Goal: Download file/media

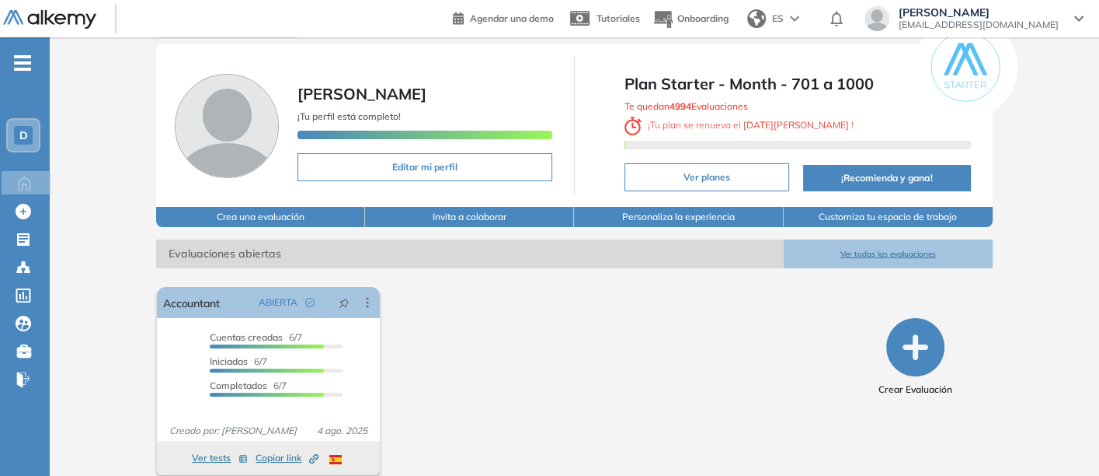
scroll to position [61, 0]
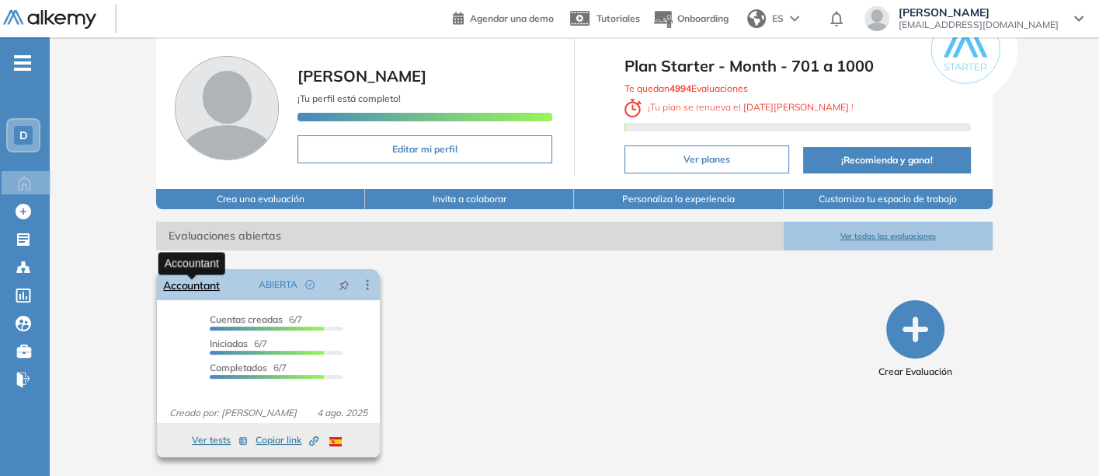
click at [181, 283] on link "Accountant" at bounding box center [191, 284] width 56 height 31
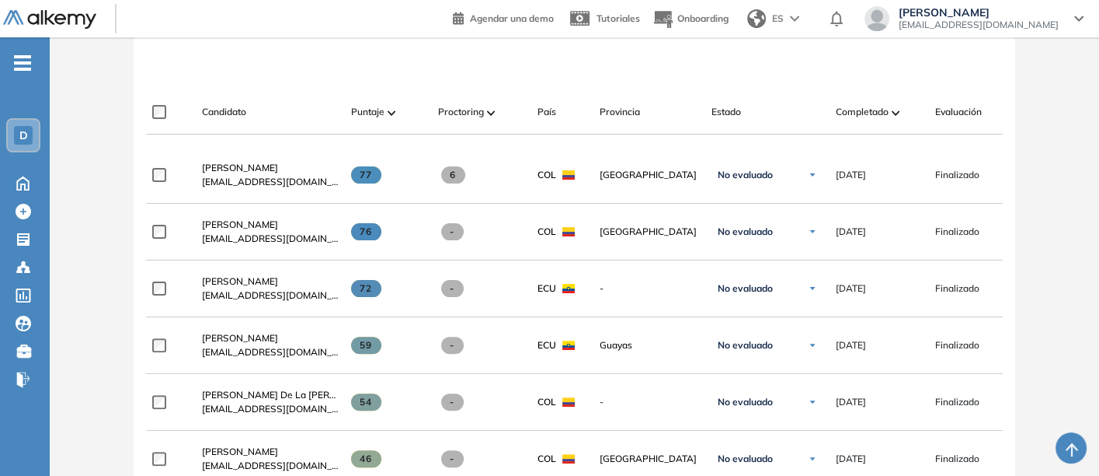
scroll to position [517, 0]
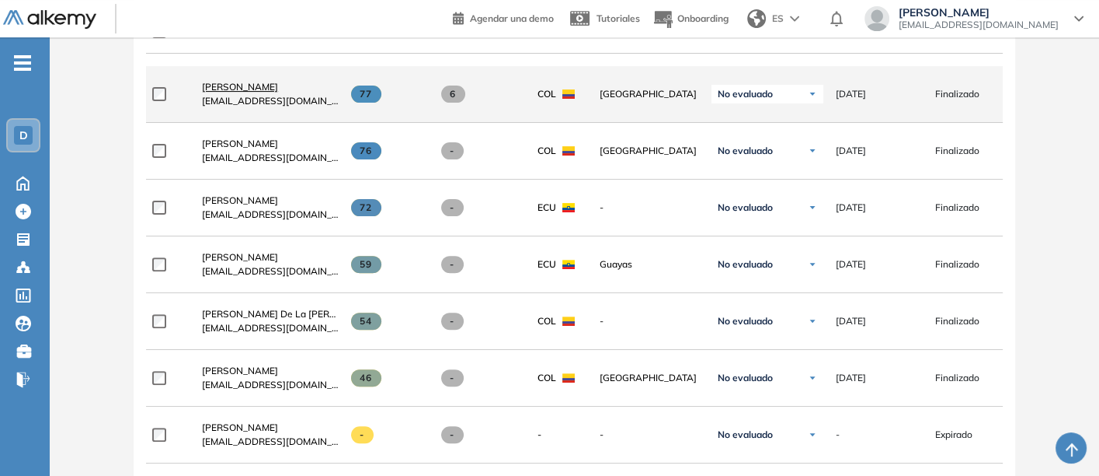
click at [214, 86] on span "[PERSON_NAME]" at bounding box center [240, 87] width 76 height 12
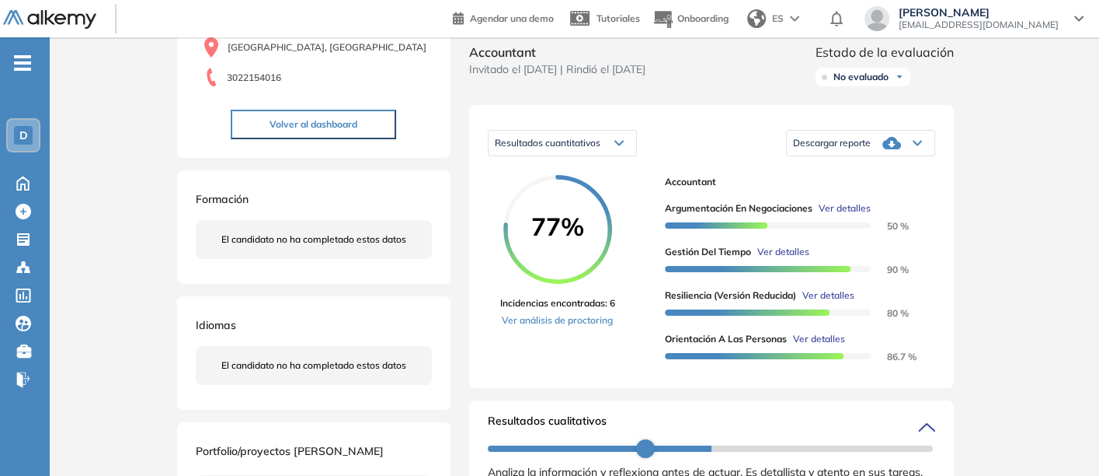
scroll to position [172, 0]
drag, startPoint x: 840, startPoint y: 155, endPoint x: 772, endPoint y: 159, distance: 67.8
click at [772, 159] on div "Resultados cuantitativos Resultados cuantitativos Resultados relativos Descarga…" at bounding box center [712, 143] width 448 height 39
click at [837, 150] on span "Descargar reporte" at bounding box center [832, 144] width 78 height 12
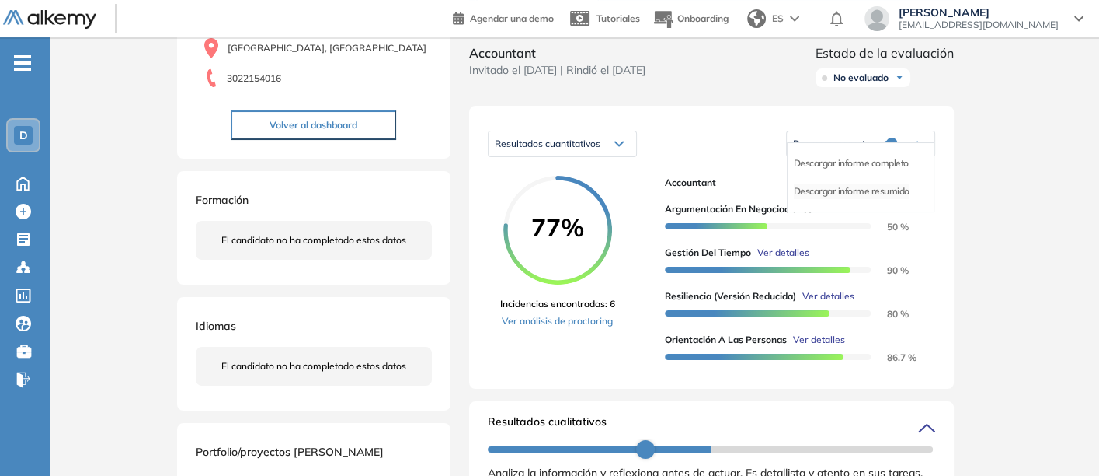
click at [827, 199] on li "Descargar informe resumido" at bounding box center [852, 191] width 116 height 16
